Goal: Task Accomplishment & Management: Manage account settings

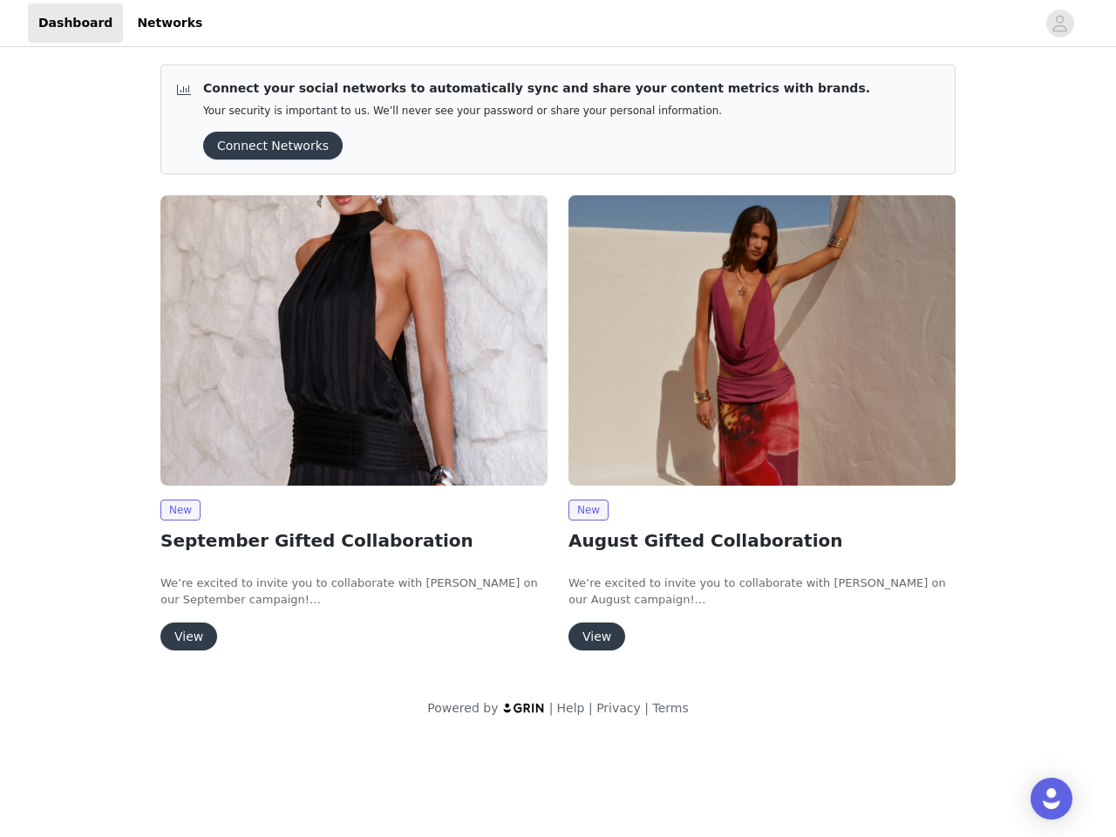
click at [558, 369] on div "New August Gifted Collaboration We’re excited to invite you to collaborate with…" at bounding box center [762, 426] width 408 height 483
click at [558, 24] on div at bounding box center [624, 22] width 823 height 39
click at [1060, 24] on icon "avatar" at bounding box center [1060, 24] width 17 height 28
click at [267, 146] on div "Connect your social networks to automatically sync and share your content metri…" at bounding box center [558, 395] width 1116 height 688
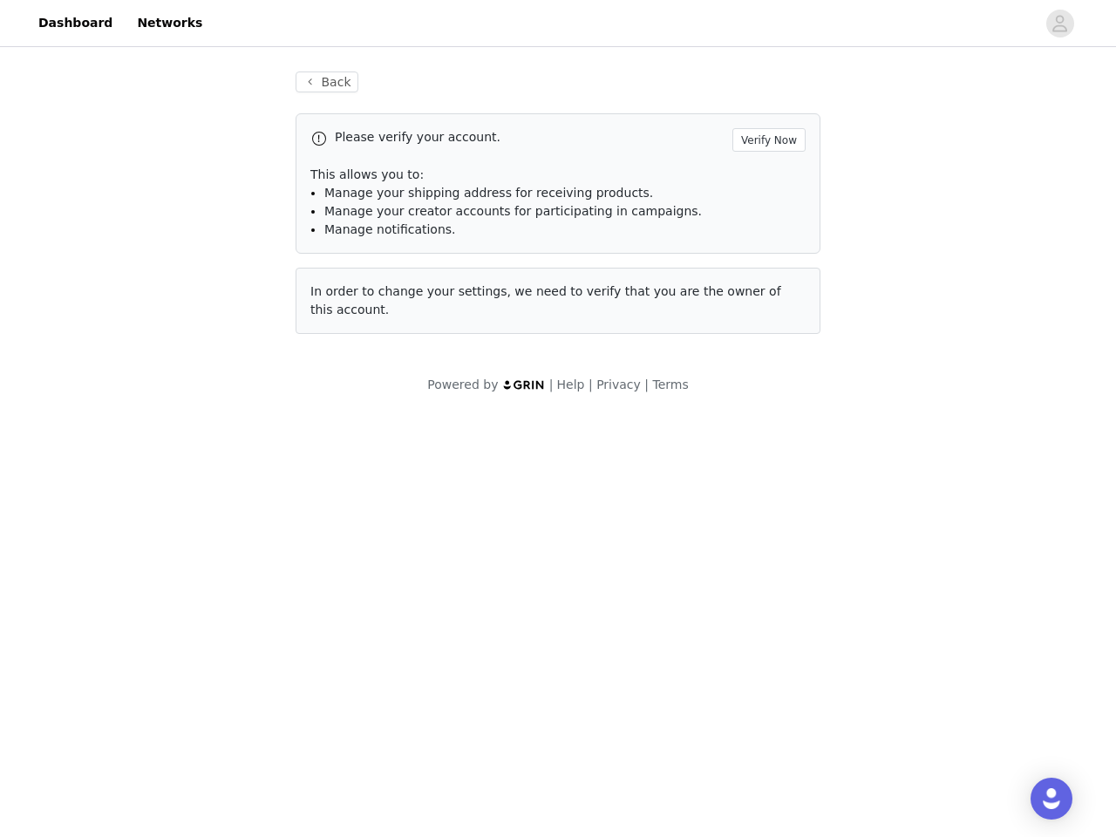
click at [354, 340] on div "Back Please verify your account. Verify Now This allows you to: Manage your shi…" at bounding box center [558, 213] width 567 height 325
click at [180, 510] on body "Dashboard Networks Back Please verify your account. Verify Now This allows you …" at bounding box center [558, 418] width 1116 height 837
